Goal: Transaction & Acquisition: Purchase product/service

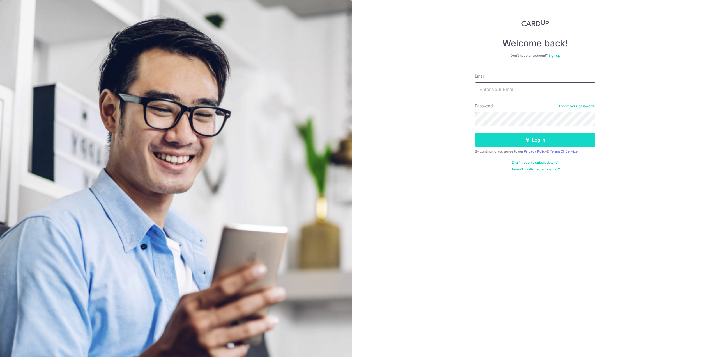
type input "[EMAIL_ADDRESS][DOMAIN_NAME]"
click at [511, 136] on button "Log in" at bounding box center [535, 140] width 121 height 14
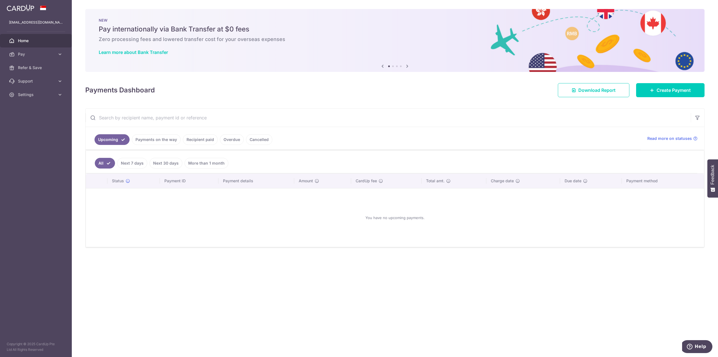
click at [201, 164] on link "More than 1 month" at bounding box center [207, 163] width 44 height 11
click at [193, 139] on link "Recipient paid" at bounding box center [200, 139] width 35 height 11
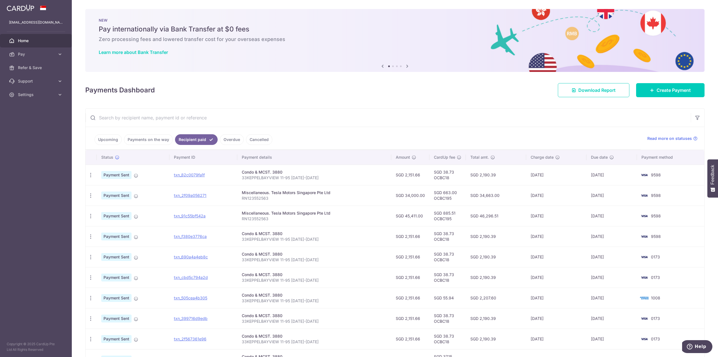
click at [99, 135] on link "Upcoming" at bounding box center [108, 139] width 27 height 11
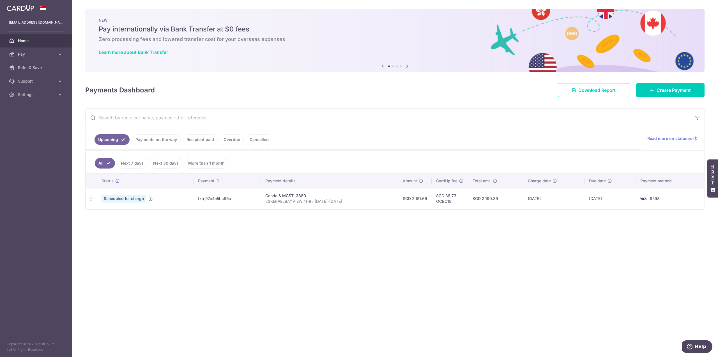
click at [157, 138] on link "Payments on the way" at bounding box center [156, 139] width 49 height 11
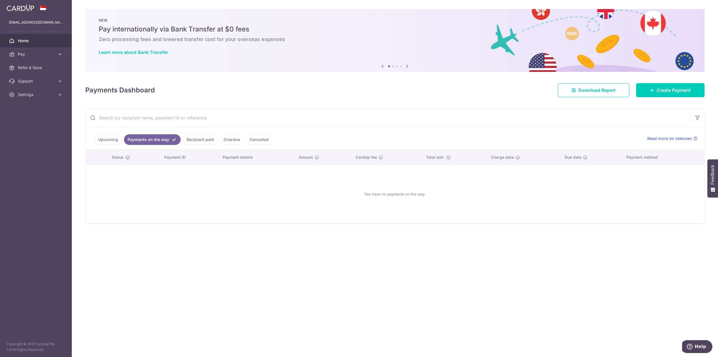
click at [209, 141] on link "Recipient paid" at bounding box center [200, 139] width 35 height 11
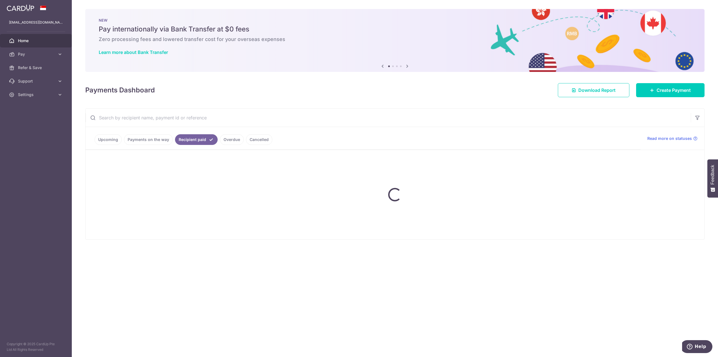
click at [229, 138] on ul "Upcoming Payments on the way Recipient paid Overdue Cancelled" at bounding box center [363, 138] width 555 height 23
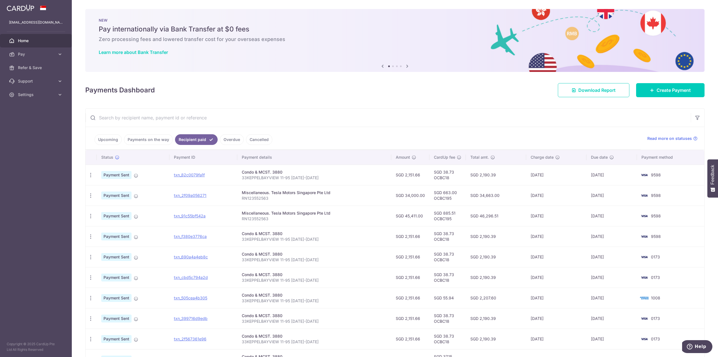
click at [50, 39] on span "Home" at bounding box center [36, 41] width 37 height 6
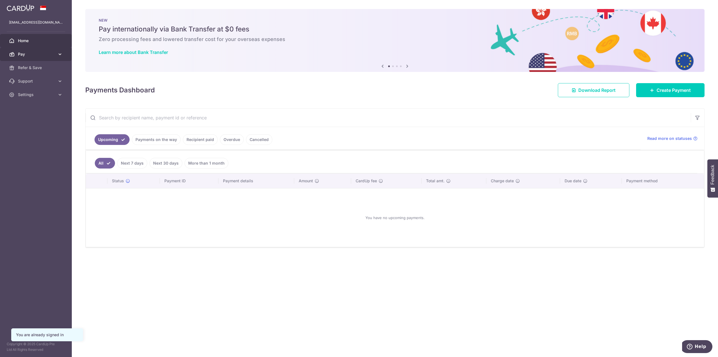
click at [45, 52] on span "Pay" at bounding box center [36, 54] width 37 height 6
click at [38, 67] on span "Payments" at bounding box center [36, 68] width 37 height 6
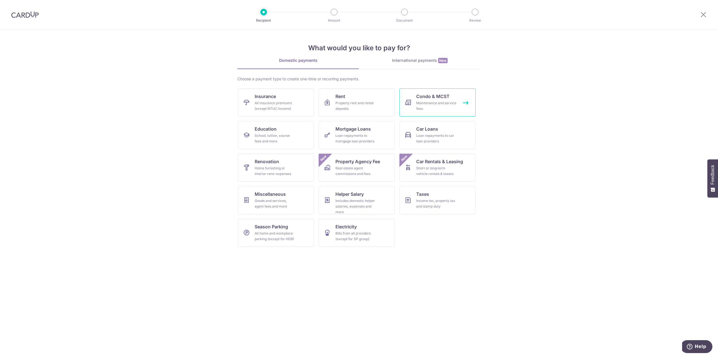
click at [421, 102] on div "Maintenance and service fees" at bounding box center [436, 105] width 40 height 11
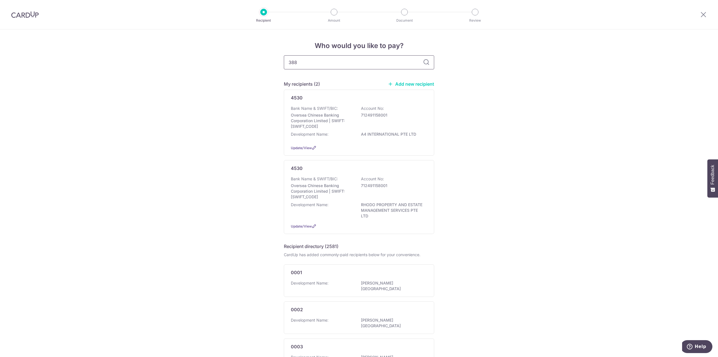
type input "3880"
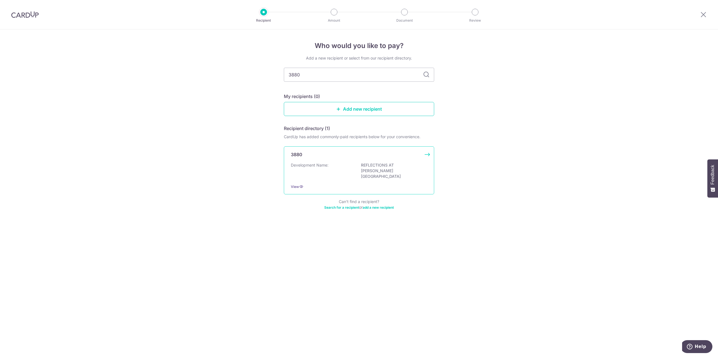
click at [335, 166] on div "Development Name: REFLECTIONS AT KEPPLE BAY" at bounding box center [359, 170] width 136 height 17
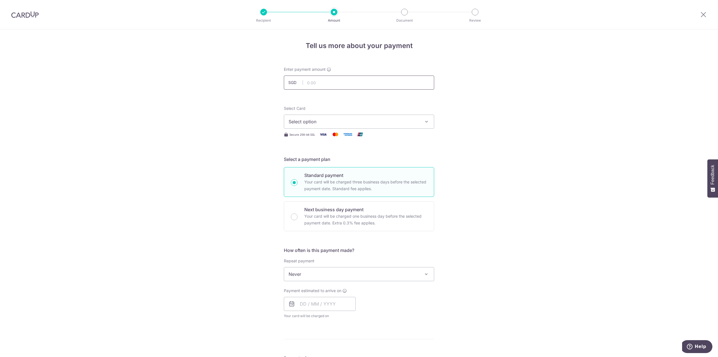
drag, startPoint x: 347, startPoint y: 89, endPoint x: 349, endPoint y: 84, distance: 6.2
click at [346, 89] on div at bounding box center [365, 89] width 91 height 0
click at [350, 82] on input "text" at bounding box center [359, 82] width 150 height 14
click at [528, 94] on div "Tell us more about your payment Enter payment amount SGD Select Card Select opt…" at bounding box center [359, 282] width 718 height 507
click at [368, 87] on input "text" at bounding box center [359, 82] width 150 height 14
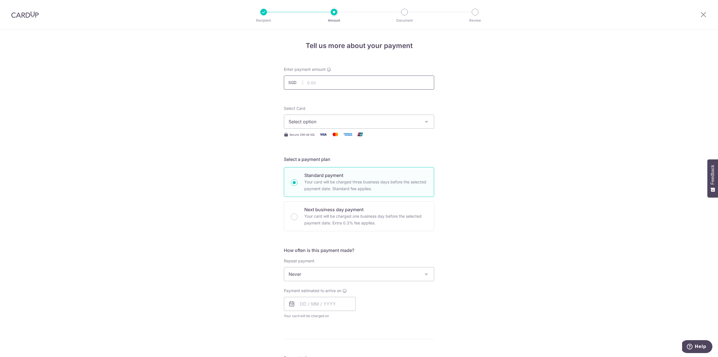
click at [333, 83] on input "text" at bounding box center [359, 82] width 150 height 14
drag, startPoint x: 518, startPoint y: 115, endPoint x: 523, endPoint y: 116, distance: 5.3
click at [521, 115] on div "Tell us more about your payment Enter payment amount SGD 215.00 215.00 Select C…" at bounding box center [359, 282] width 718 height 507
click at [366, 88] on input "215.00" at bounding box center [359, 82] width 150 height 14
drag, startPoint x: 369, startPoint y: 81, endPoint x: 244, endPoint y: 79, distance: 124.6
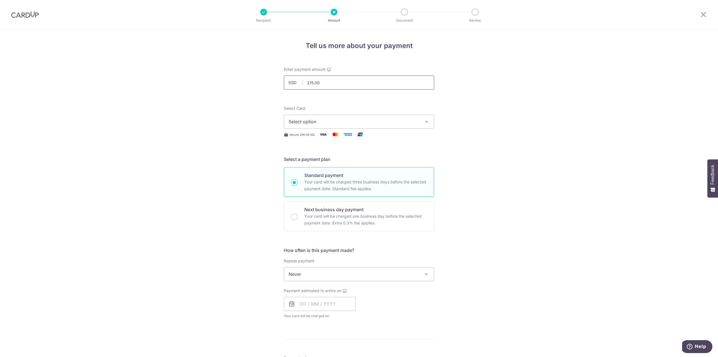
click at [244, 80] on div "Tell us more about your payment Enter payment amount SGD 215.00 215.00 Select C…" at bounding box center [359, 282] width 718 height 507
type input "2"
click at [210, 95] on div "Tell us more about your payment Enter payment amount SGD Select Card Select opt…" at bounding box center [359, 282] width 718 height 507
drag, startPoint x: 210, startPoint y: 95, endPoint x: 248, endPoint y: 82, distance: 39.8
click at [210, 95] on div "Tell us more about your payment Enter payment amount SGD Select Card Select opt…" at bounding box center [359, 282] width 718 height 507
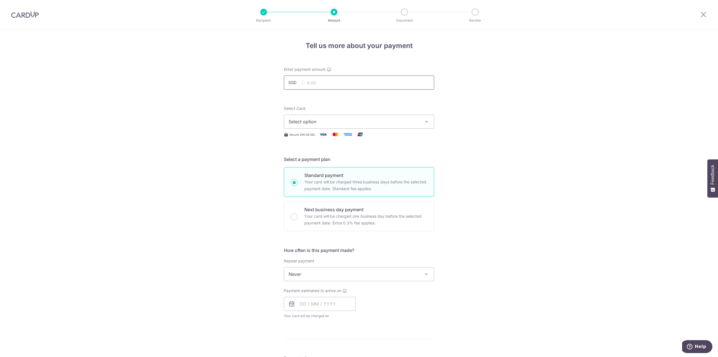
click at [345, 82] on input "text" at bounding box center [359, 82] width 150 height 14
click at [486, 114] on div "Tell us more about your payment Enter payment amount SGD Select Card Select opt…" at bounding box center [359, 282] width 718 height 507
click at [347, 121] on span "Select option" at bounding box center [354, 121] width 131 height 7
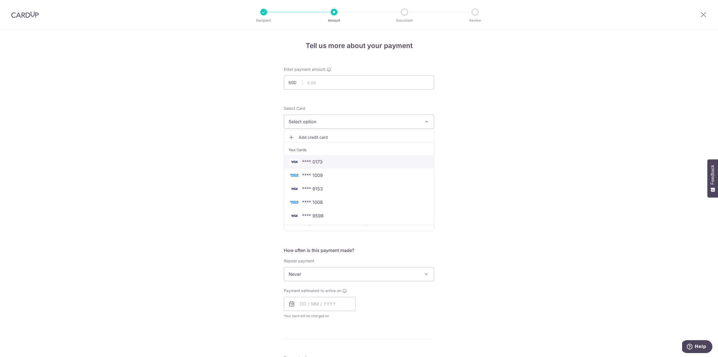
click at [345, 159] on span "**** 0173" at bounding box center [359, 161] width 141 height 7
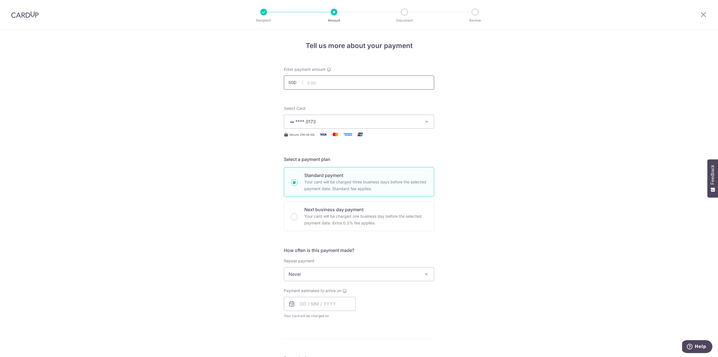
click at [342, 86] on input "text" at bounding box center [359, 82] width 150 height 14
click at [545, 109] on div "Tell us more about your payment Enter payment amount SGD 2151.66 Select Card **…" at bounding box center [359, 282] width 718 height 507
type input "2,151.66"
click at [348, 274] on span "Never" at bounding box center [359, 273] width 150 height 13
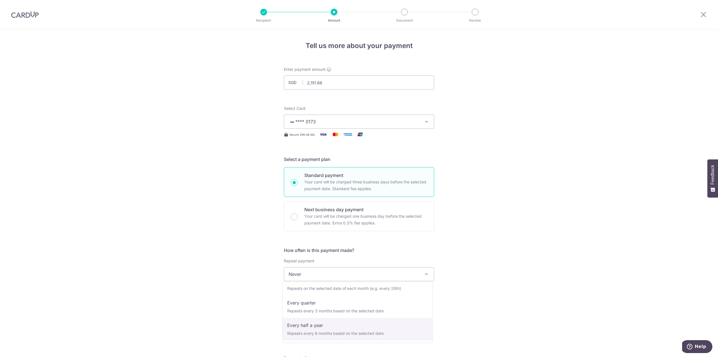
select select "5"
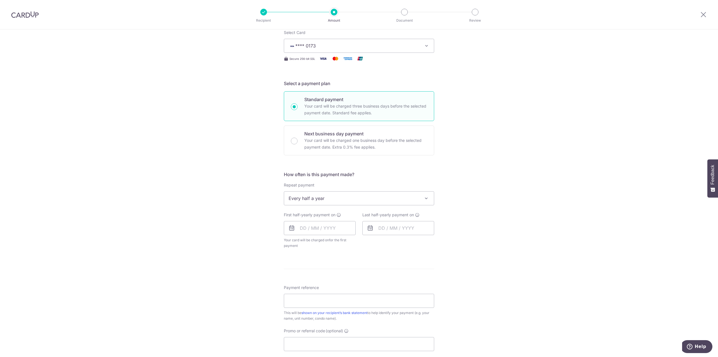
scroll to position [84, 0]
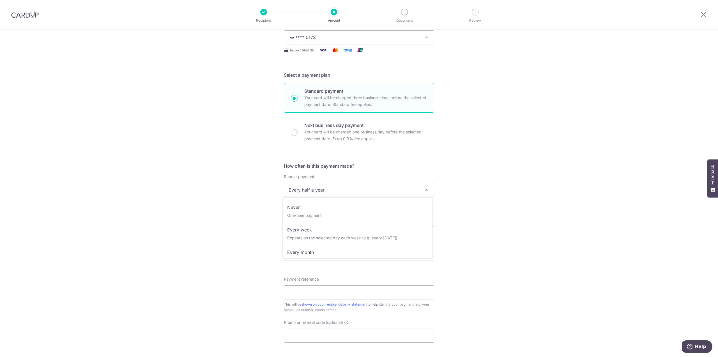
click at [328, 187] on span "Every half a year" at bounding box center [359, 189] width 150 height 13
click at [313, 213] on input "text" at bounding box center [320, 219] width 72 height 14
click at [305, 270] on link "6" at bounding box center [306, 270] width 9 height 9
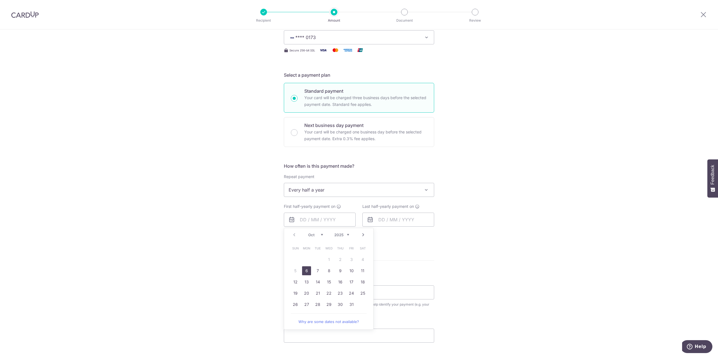
type input "[DATE]"
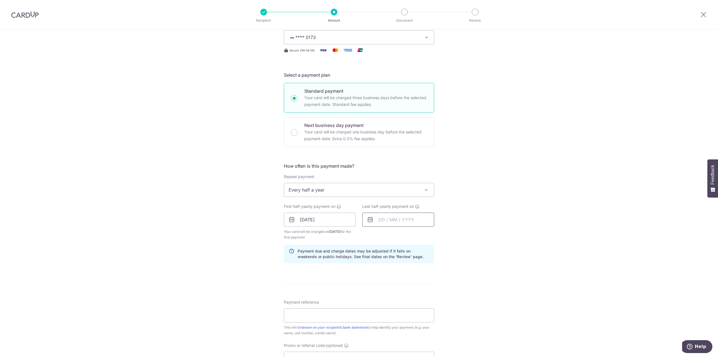
click at [390, 217] on input "text" at bounding box center [398, 219] width 72 height 14
click at [383, 270] on link "6" at bounding box center [385, 270] width 9 height 9
click at [418, 221] on input "[DATE]" at bounding box center [398, 219] width 72 height 14
click at [440, 235] on link "Next" at bounding box center [441, 234] width 7 height 7
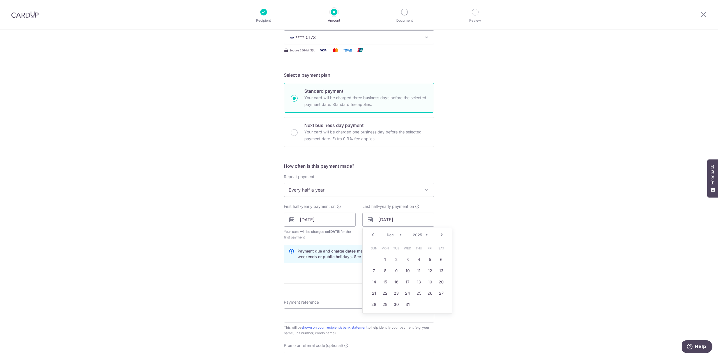
click at [440, 235] on link "Next" at bounding box center [441, 234] width 7 height 7
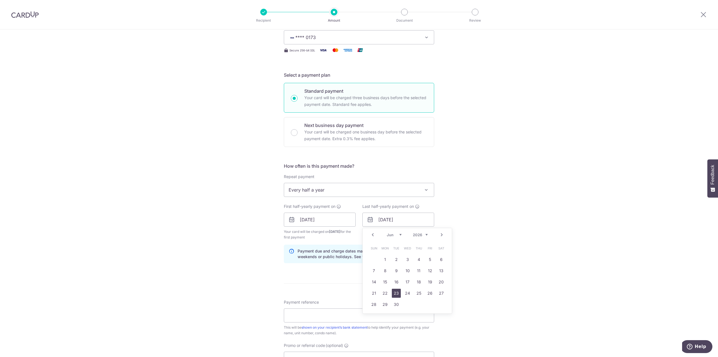
click at [394, 291] on link "23" at bounding box center [396, 292] width 9 height 9
type input "23/06/2026"
click at [476, 255] on div "Tell us more about your payment Enter payment amount SGD 2,151.66 2151.66 Selec…" at bounding box center [359, 213] width 718 height 536
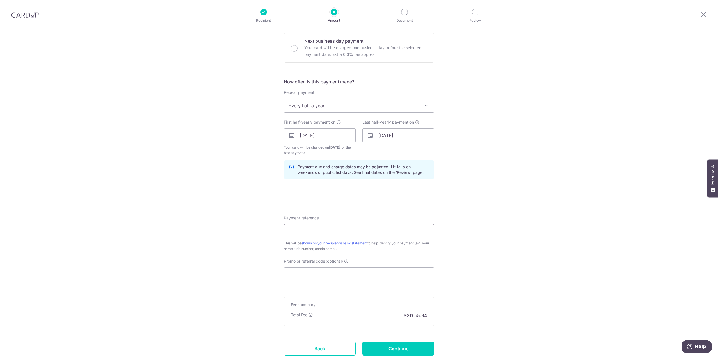
click at [370, 233] on input "Payment reference" at bounding box center [359, 231] width 150 height 14
drag, startPoint x: 373, startPoint y: 230, endPoint x: 377, endPoint y: 230, distance: 4.8
click at [377, 230] on input "33KEPPELBAYVIEW 11-95 OCT-DEC 2024" at bounding box center [359, 231] width 150 height 14
type input "33KEPPELBAYVIEW 11-95 [DATE]-[DATE]"
click at [352, 271] on input "Promo or referral code (optional)" at bounding box center [359, 274] width 150 height 14
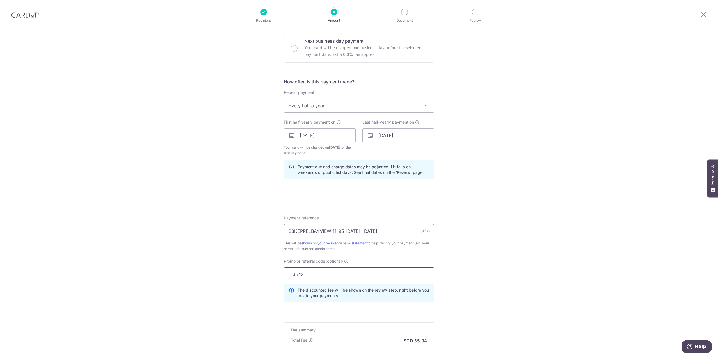
type input "ocbc18"
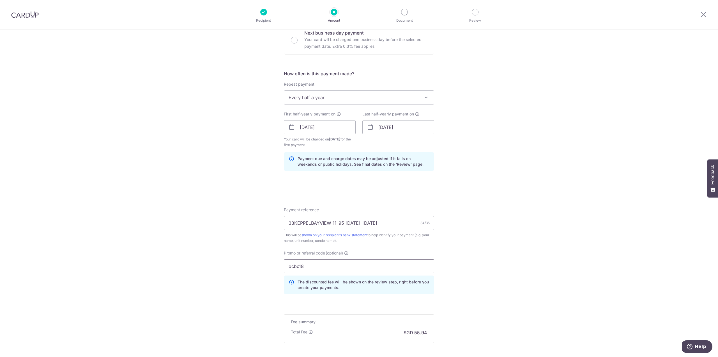
scroll to position [233, 0]
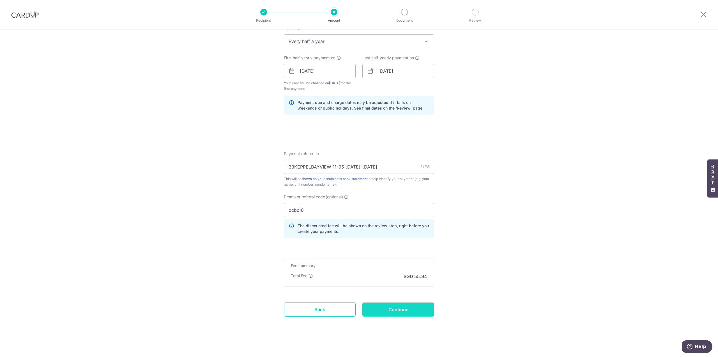
click at [400, 309] on input "Continue" at bounding box center [398, 309] width 72 height 14
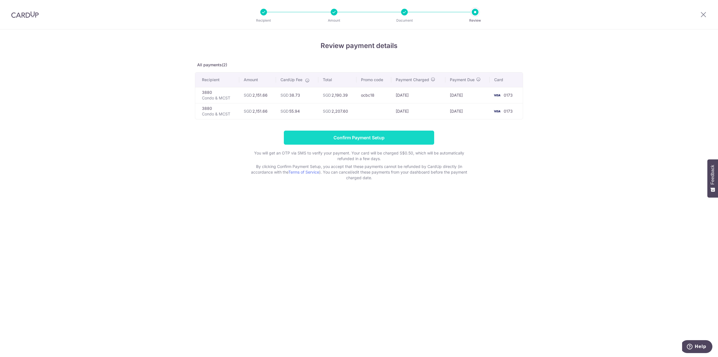
click at [348, 135] on input "Confirm Payment Setup" at bounding box center [359, 137] width 150 height 14
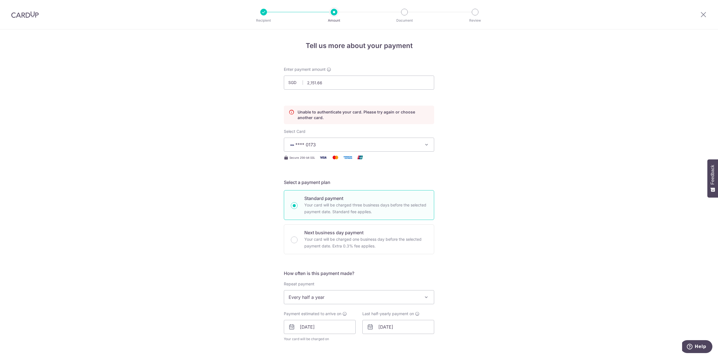
click at [414, 141] on span "**** 0173" at bounding box center [354, 144] width 131 height 7
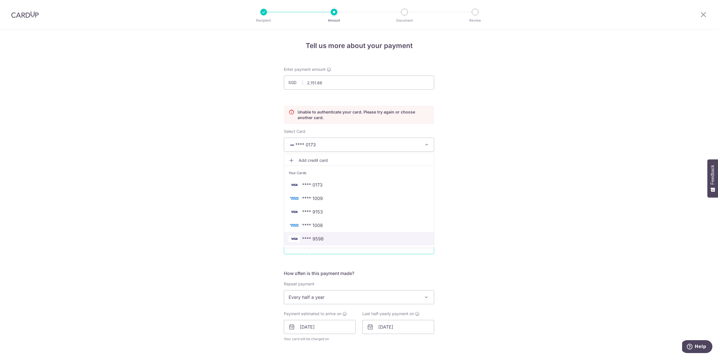
drag, startPoint x: 325, startPoint y: 237, endPoint x: 321, endPoint y: 236, distance: 3.4
click at [325, 237] on span "**** 9598" at bounding box center [359, 238] width 141 height 7
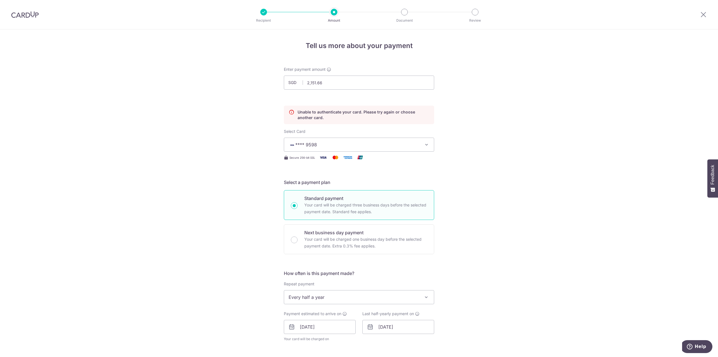
click at [466, 86] on div "Tell us more about your payment Enter payment amount SGD 2,151.66 2151.66 Unabl…" at bounding box center [359, 307] width 718 height 556
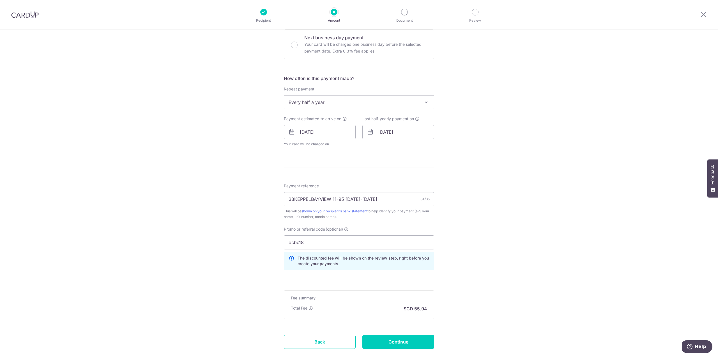
scroll to position [227, 0]
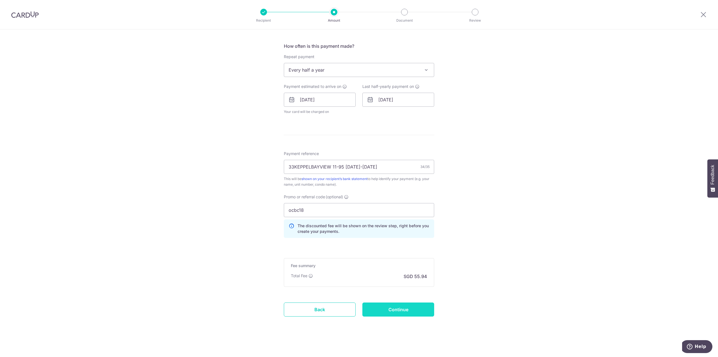
click at [399, 306] on input "Continue" at bounding box center [398, 309] width 72 height 14
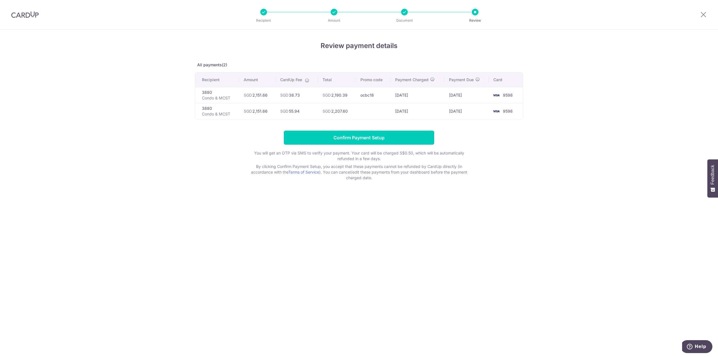
click at [375, 138] on input "Confirm Payment Setup" at bounding box center [359, 137] width 150 height 14
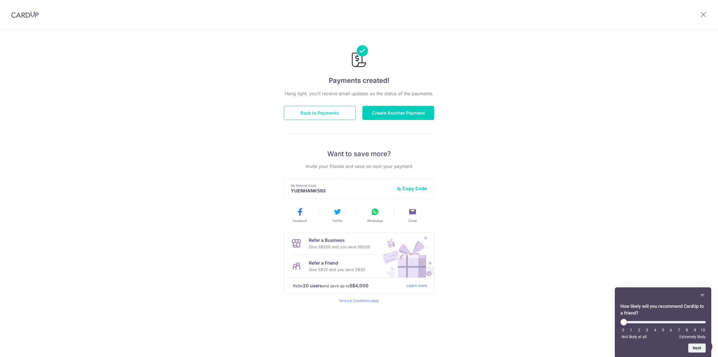
click at [324, 113] on button "Back to Payments" at bounding box center [320, 113] width 72 height 14
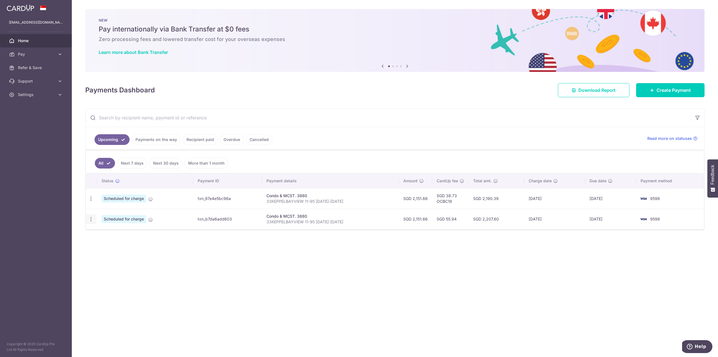
click at [91, 219] on icon "button" at bounding box center [91, 219] width 6 height 6
click at [105, 245] on span "Cancel payment" at bounding box center [121, 248] width 38 height 7
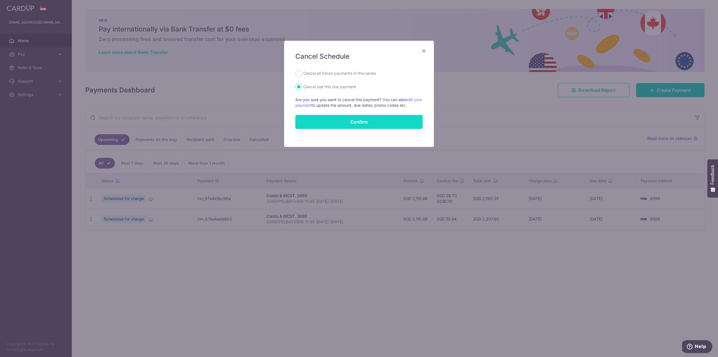
click at [353, 123] on button "Confirm" at bounding box center [358, 122] width 127 height 14
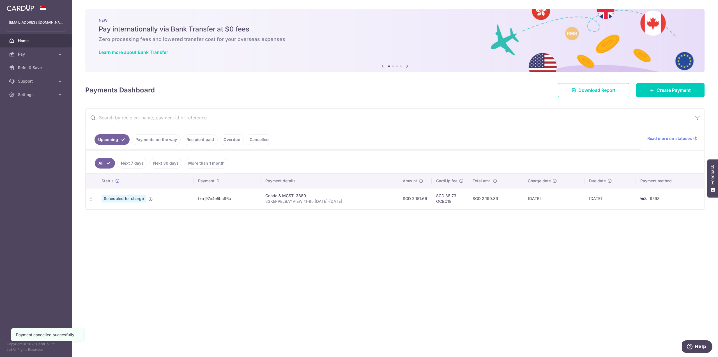
click at [170, 140] on link "Payments on the way" at bounding box center [156, 139] width 49 height 11
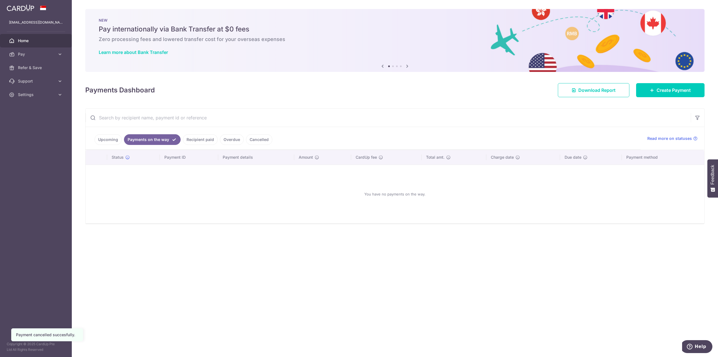
click at [112, 139] on link "Upcoming" at bounding box center [108, 139] width 27 height 11
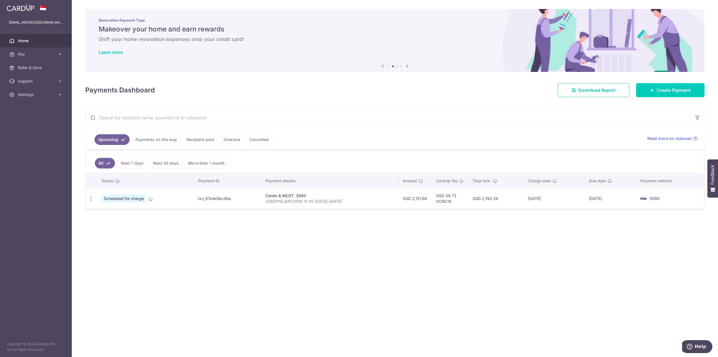
click at [185, 132] on ul "Upcoming Payments on the way Recipient paid Overdue Cancelled" at bounding box center [363, 138] width 555 height 23
click at [162, 143] on link "Payments on the way" at bounding box center [156, 139] width 49 height 11
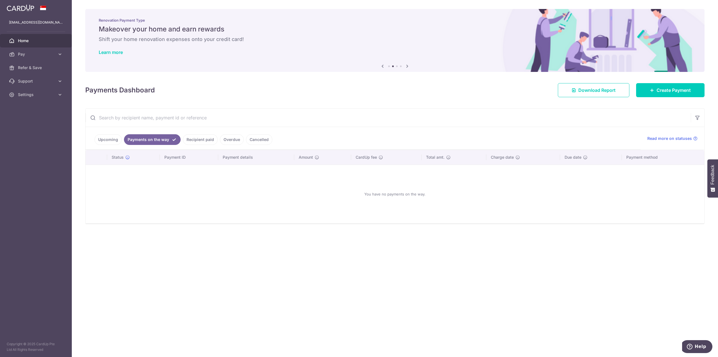
click at [189, 139] on link "Recipient paid" at bounding box center [200, 139] width 35 height 11
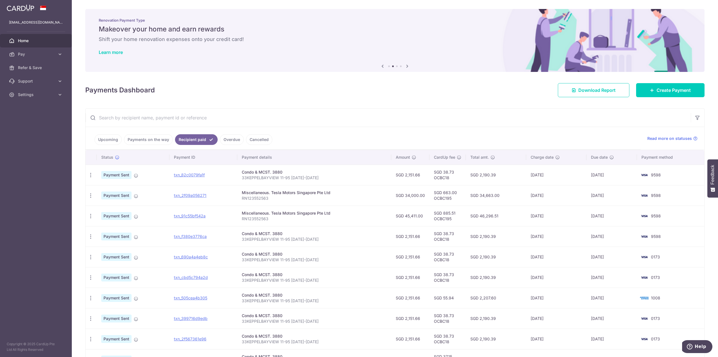
click at [114, 141] on link "Upcoming" at bounding box center [108, 139] width 27 height 11
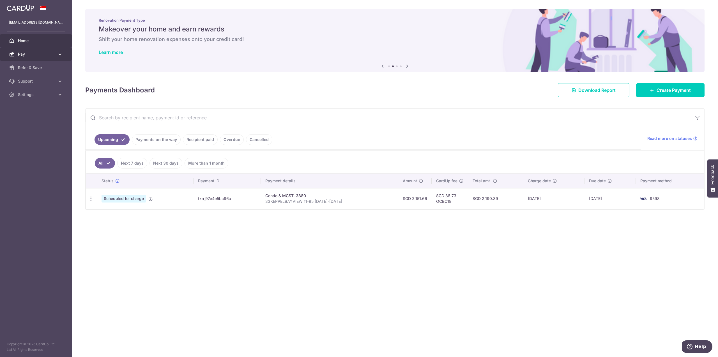
click at [54, 58] on link "Pay" at bounding box center [36, 53] width 72 height 13
click at [45, 71] on link "Payments" at bounding box center [36, 67] width 72 height 13
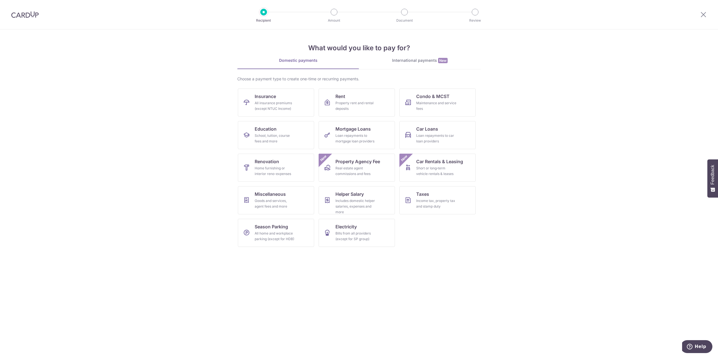
click at [26, 18] on div at bounding box center [25, 14] width 50 height 29
click at [27, 15] on img at bounding box center [24, 14] width 27 height 7
